Goal: Task Accomplishment & Management: Use online tool/utility

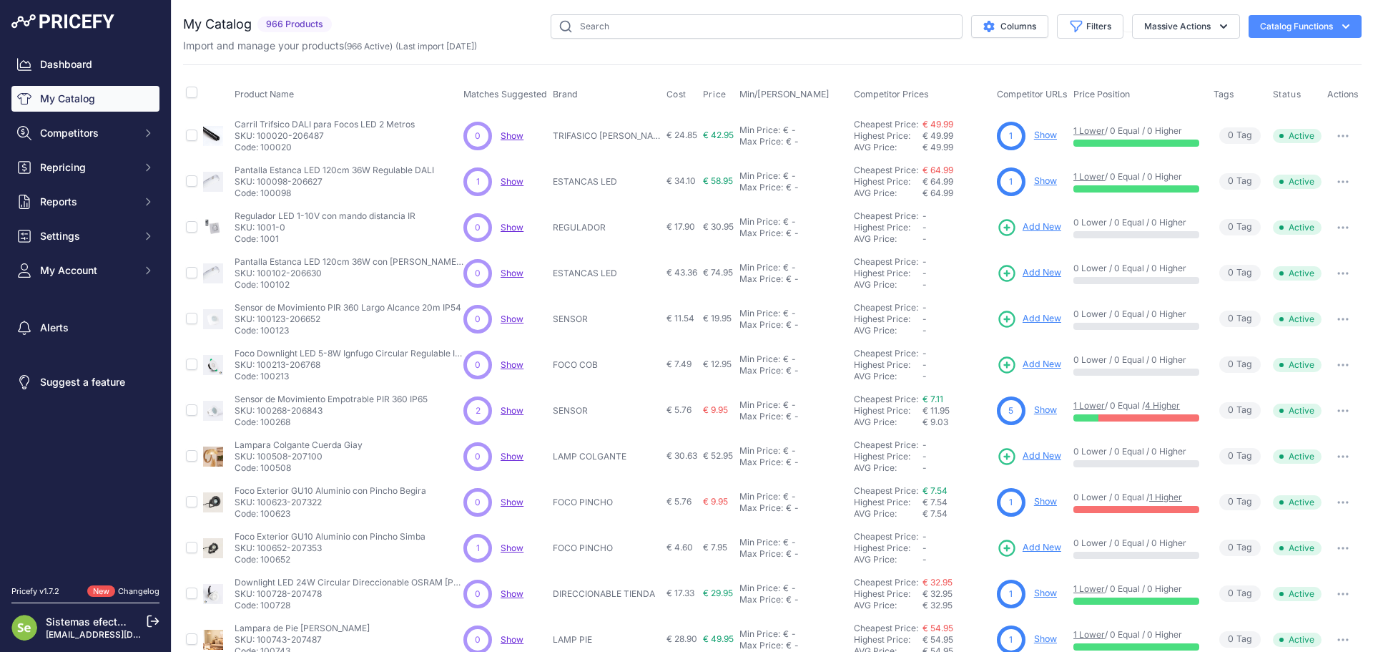
click at [1253, 27] on button "Catalog Functions" at bounding box center [1305, 26] width 113 height 23
click at [1257, 102] on link "Batch Upload" at bounding box center [1280, 108] width 160 height 26
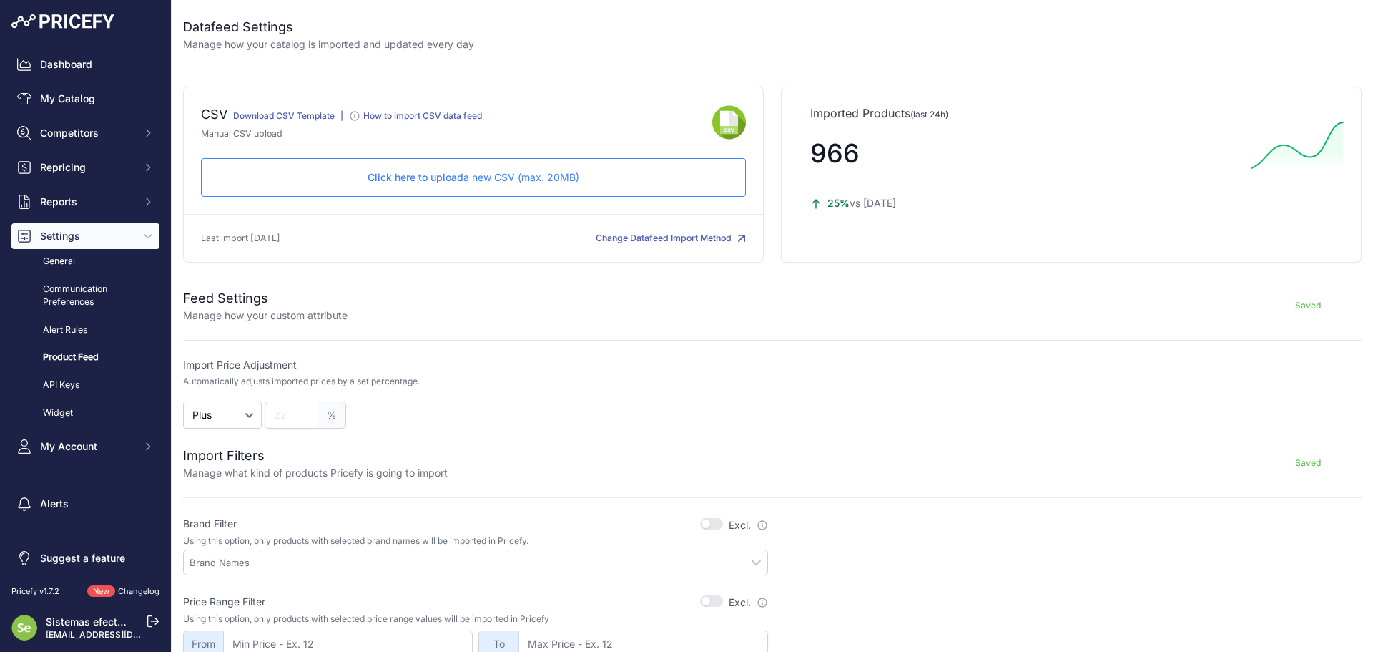
click at [548, 172] on p "Click here to upload a new CSV (max. 20MB)" at bounding box center [473, 177] width 521 height 14
